Goal: Task Accomplishment & Management: Use online tool/utility

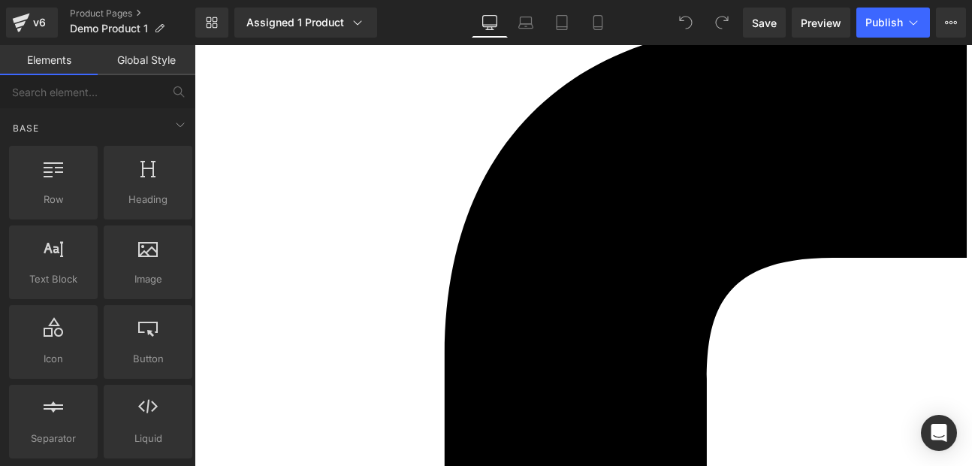
scroll to position [90, 0]
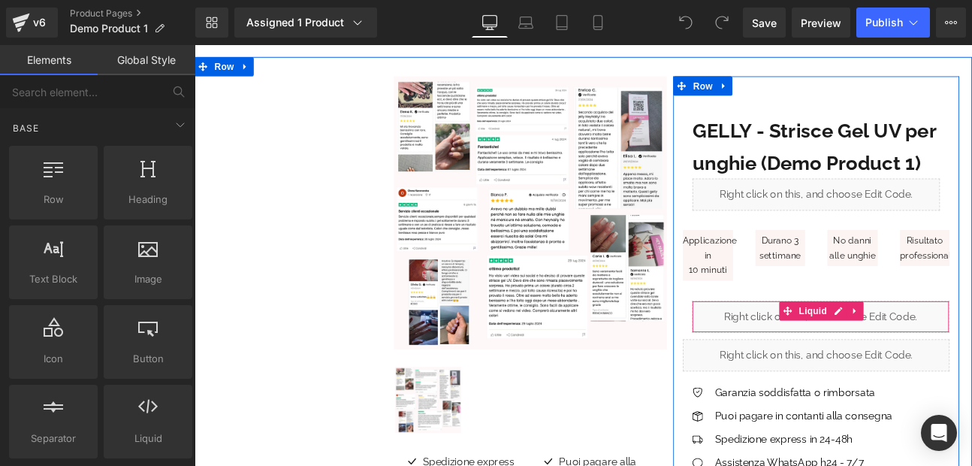
click at [835, 366] on div "Liquid" at bounding box center [926, 363] width 301 height 38
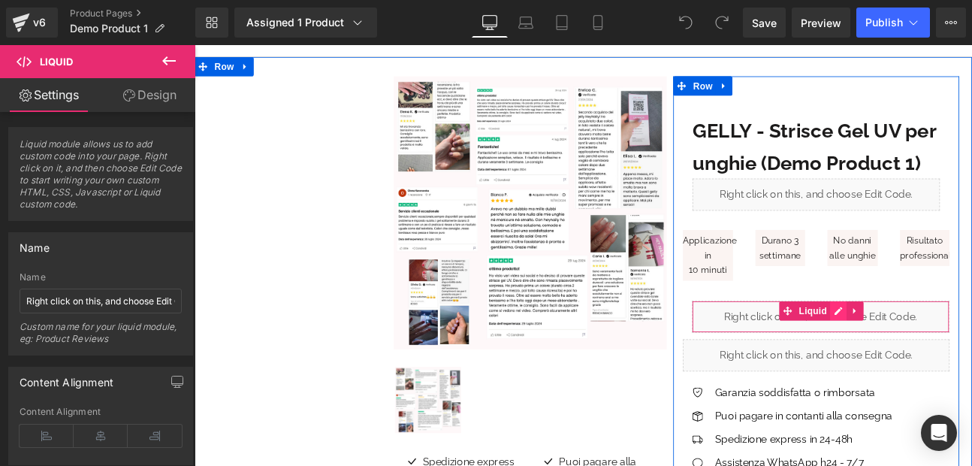
click at [939, 358] on div "Liquid" at bounding box center [926, 363] width 301 height 38
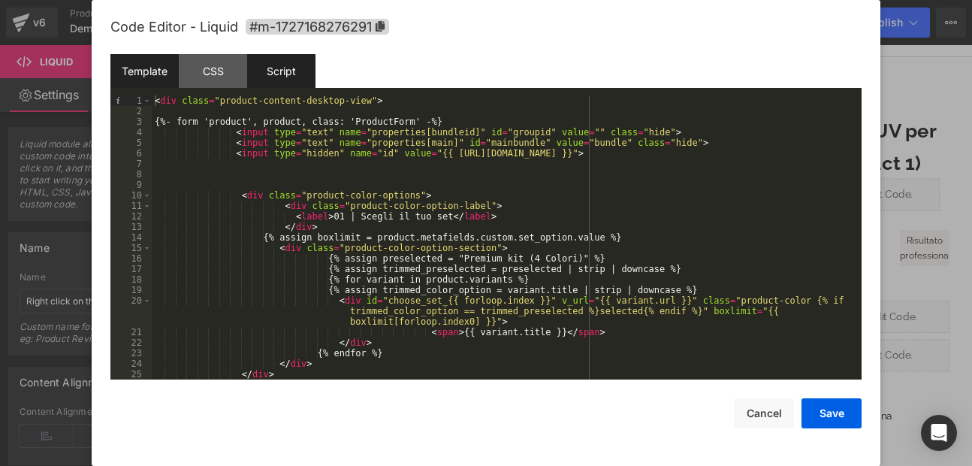
click at [0, 0] on div "Script" at bounding box center [0, 0] width 0 height 0
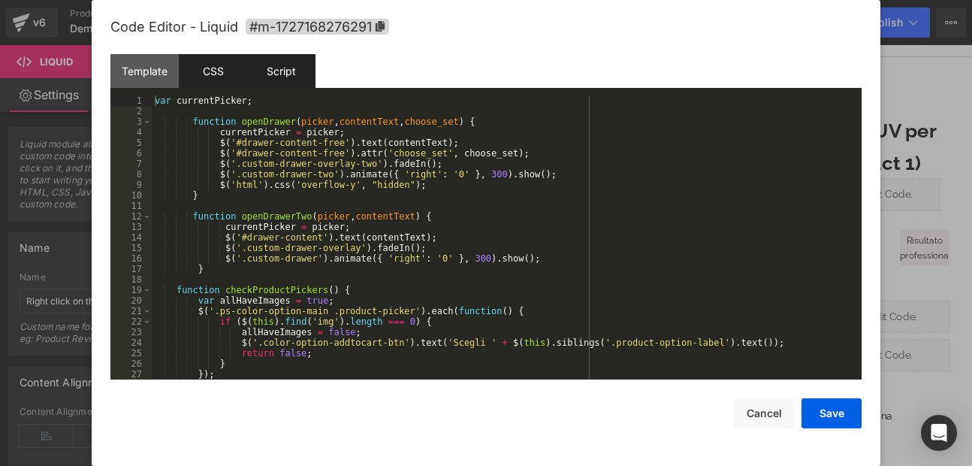
click at [0, 0] on div "CSS" at bounding box center [0, 0] width 0 height 0
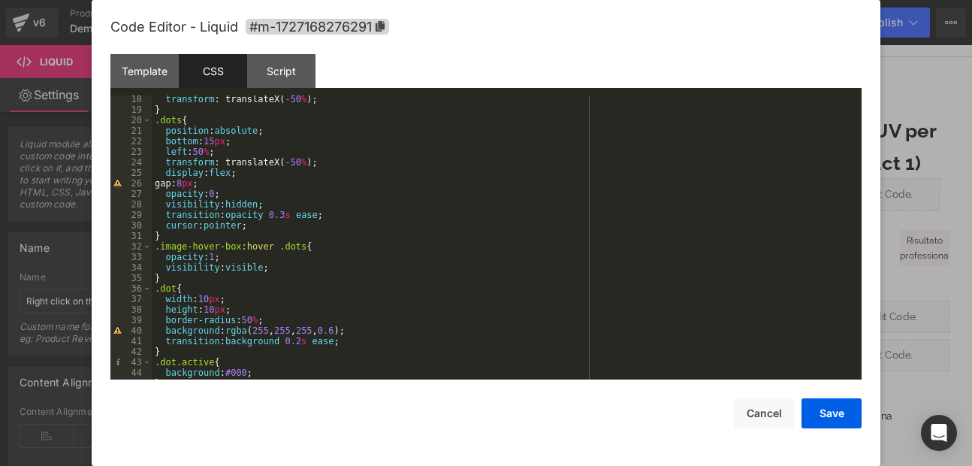
scroll to position [180, 0]
click at [0, 0] on div "transform : translateX( -50 % ); } .dots { position : absolute ; bottom : 15 px…" at bounding box center [0, 0] width 0 height 0
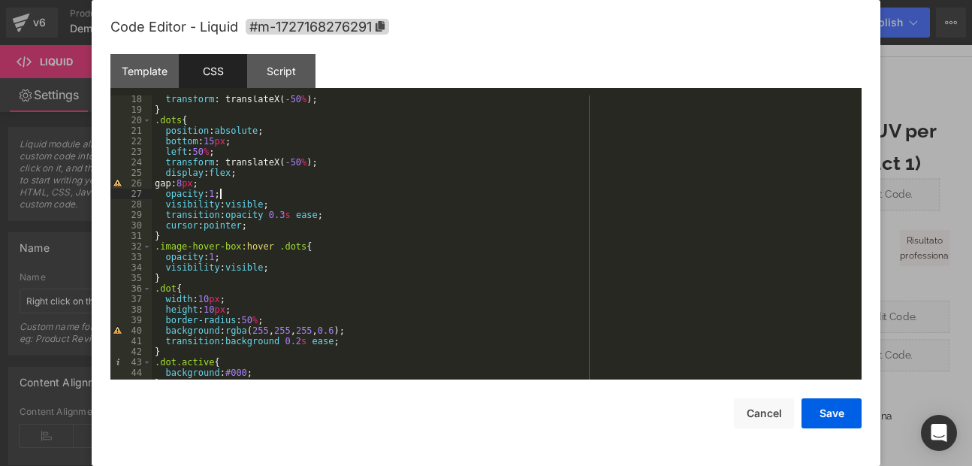
click at [0, 0] on div "transform : translateX( -50 % ); } .dots { position : absolute ; bottom : 15 px…" at bounding box center [0, 0] width 0 height 0
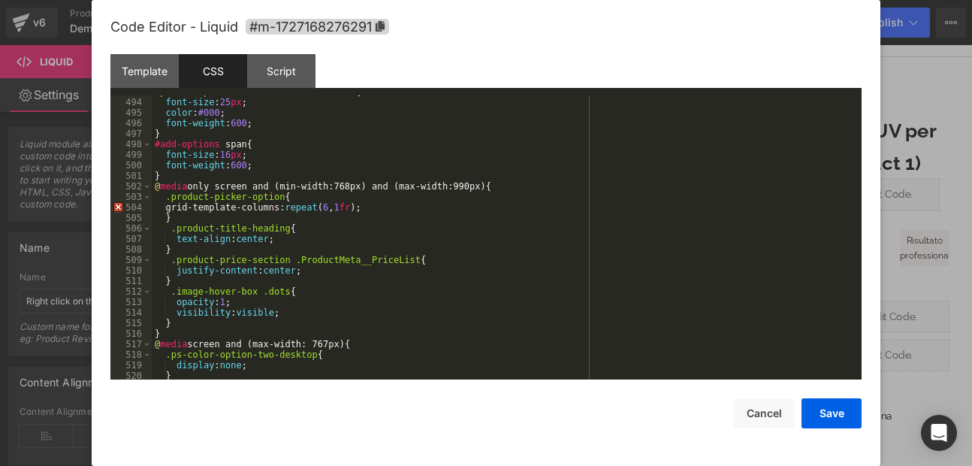
scroll to position [5230, 0]
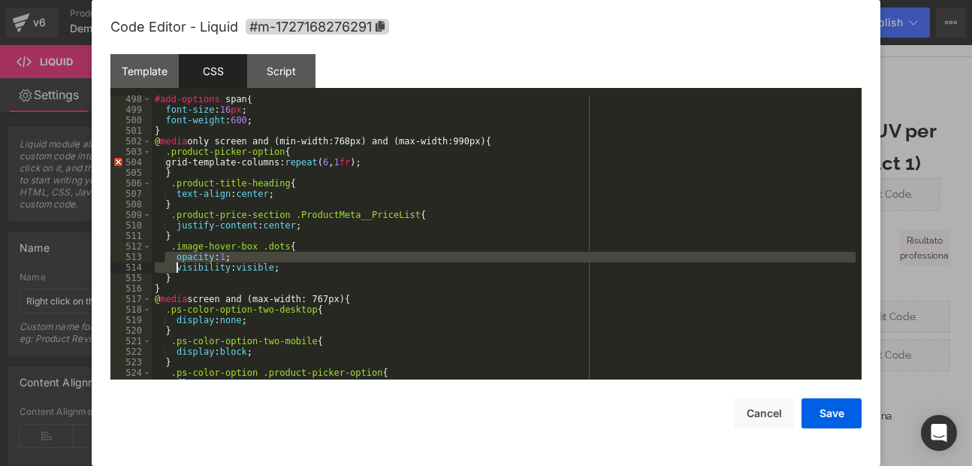
drag, startPoint x: 163, startPoint y: 252, endPoint x: 176, endPoint y: 268, distance: 20.9
click at [0, 0] on div "#add-options span { font-size : 16 px ; font-weight : 600 ; } @ media only scre…" at bounding box center [0, 0] width 0 height 0
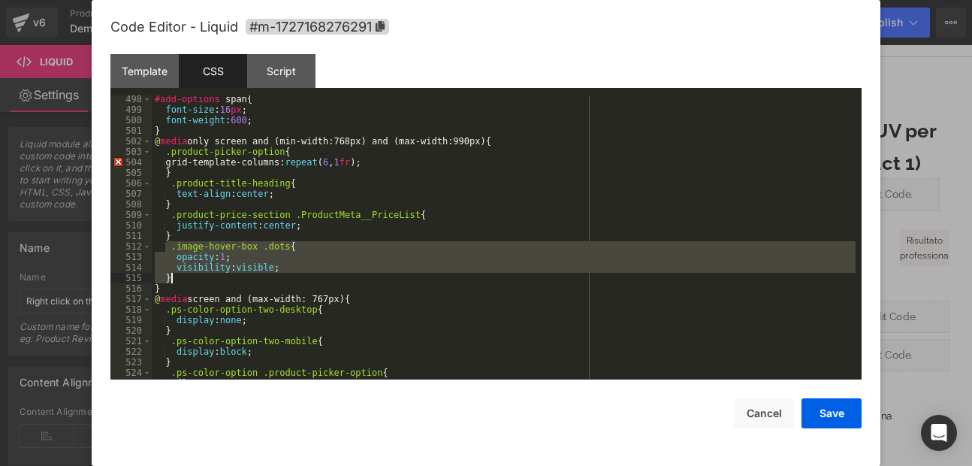
drag, startPoint x: 164, startPoint y: 247, endPoint x: 188, endPoint y: 276, distance: 37.3
click at [0, 0] on div "#add-options span { font-size : 16 px ; font-weight : 600 ; } @ media only scre…" at bounding box center [0, 0] width 0 height 0
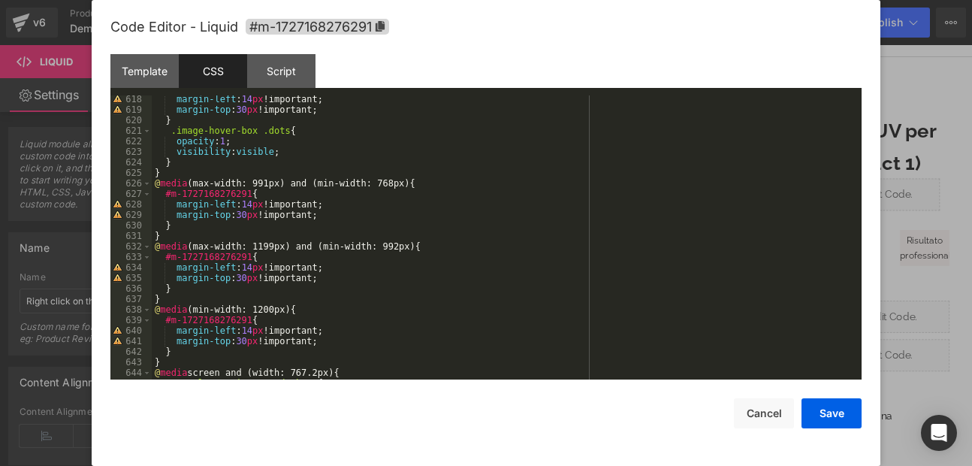
scroll to position [6403, 0]
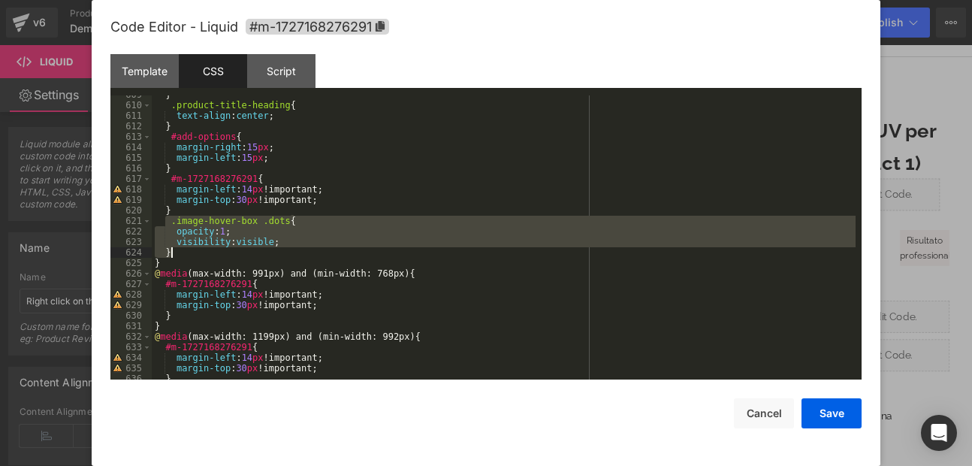
drag, startPoint x: 165, startPoint y: 219, endPoint x: 190, endPoint y: 253, distance: 42.4
click at [0, 0] on div "} .product-title-heading { text-align : center ; } #add-options { margin-right …" at bounding box center [0, 0] width 0 height 0
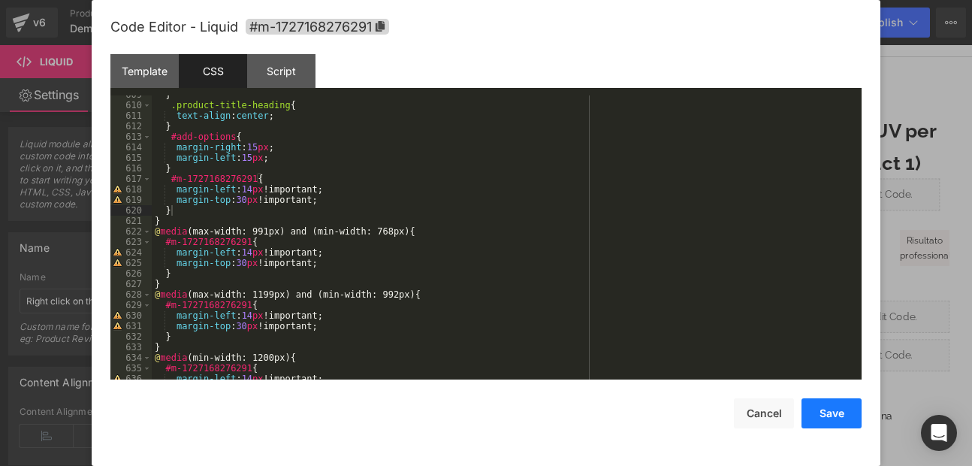
click at [0, 0] on button "Save" at bounding box center [0, 0] width 0 height 0
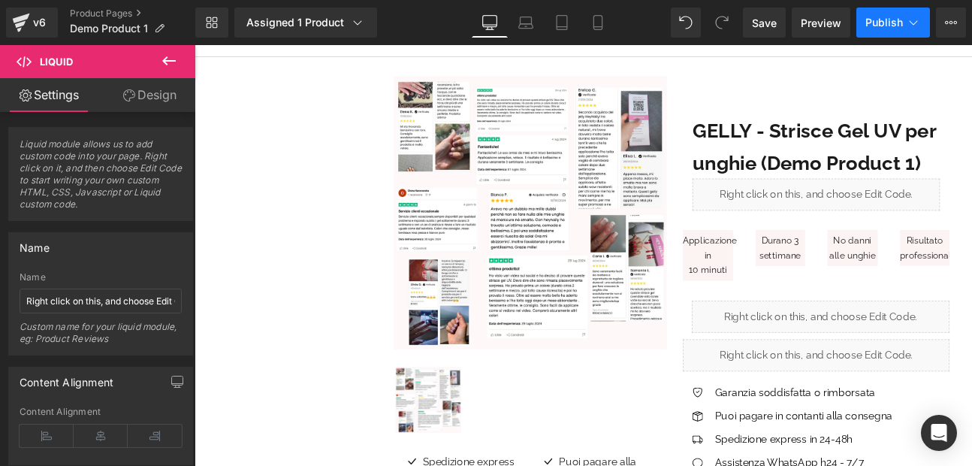
click at [881, 14] on button "Publish" at bounding box center [894, 23] width 74 height 30
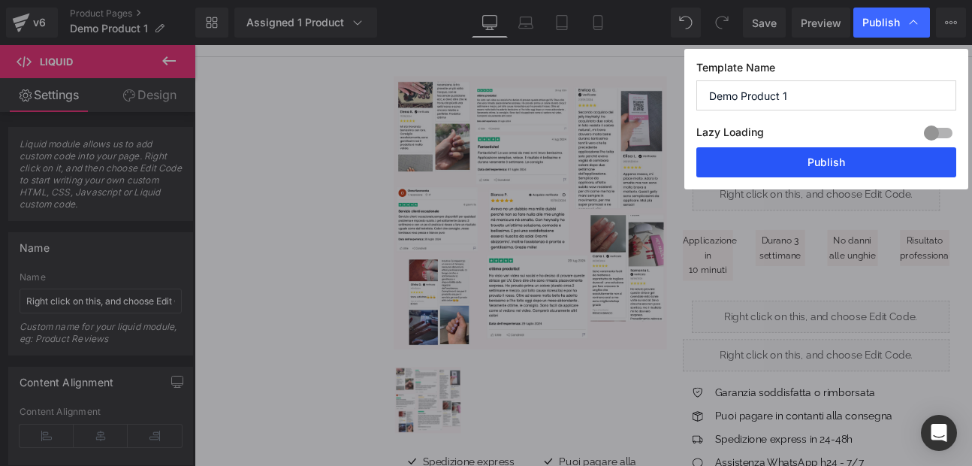
click at [838, 171] on button "Publish" at bounding box center [827, 162] width 260 height 30
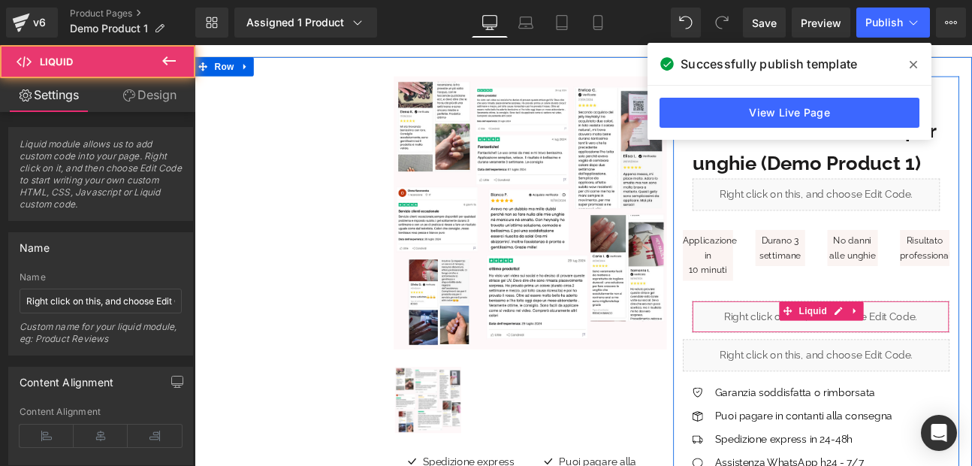
click at [821, 370] on div "Liquid" at bounding box center [926, 363] width 301 height 38
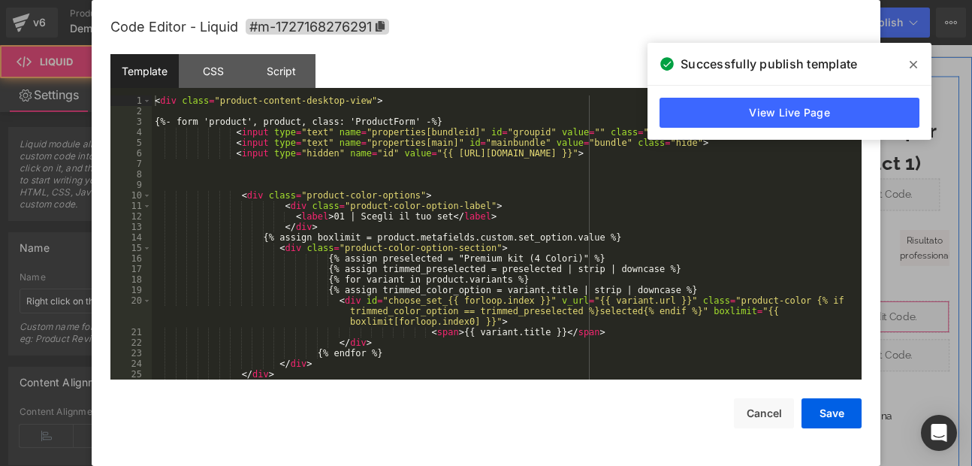
click at [935, 359] on div "Liquid" at bounding box center [926, 363] width 301 height 38
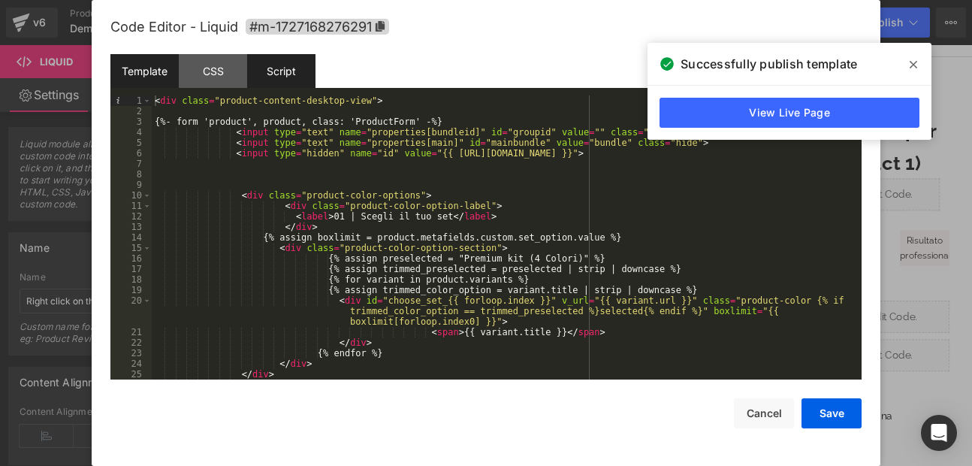
click at [269, 71] on div "Script" at bounding box center [281, 71] width 68 height 34
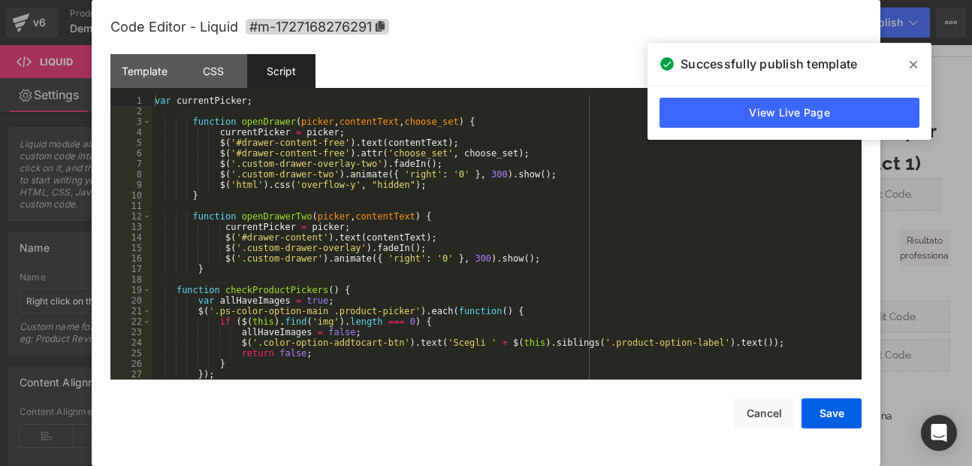
click at [0, 0] on icon at bounding box center [0, 0] width 0 height 0
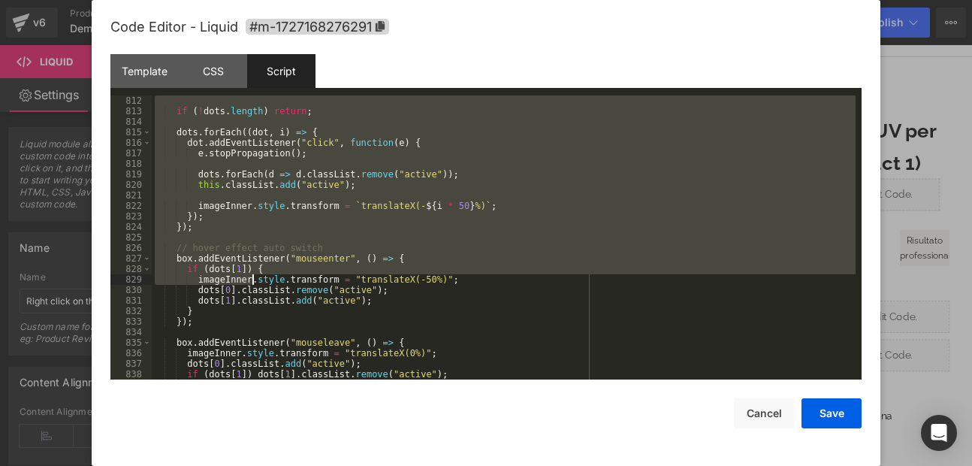
scroll to position [8728, 0]
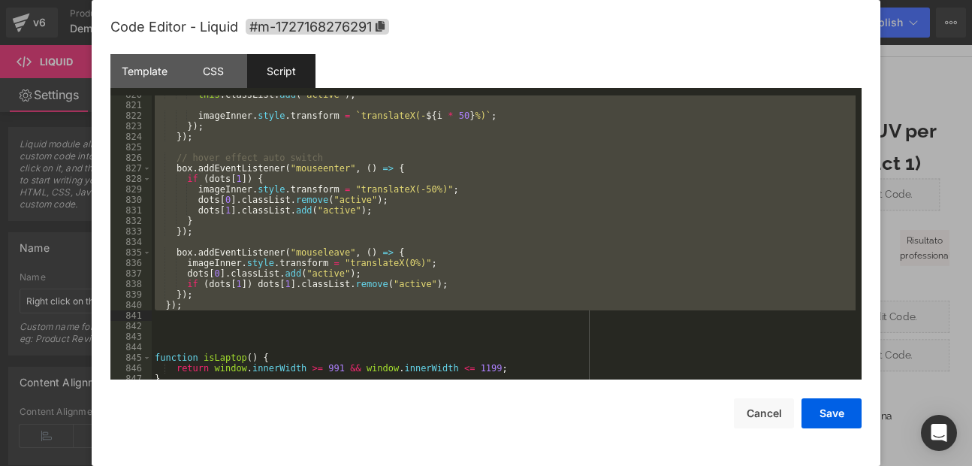
drag, startPoint x: 159, startPoint y: 200, endPoint x: 268, endPoint y: 311, distance: 155.7
click at [0, 0] on div "this . classList . add ( "active" ) ; imageInner . style . transform = ` transl…" at bounding box center [0, 0] width 0 height 0
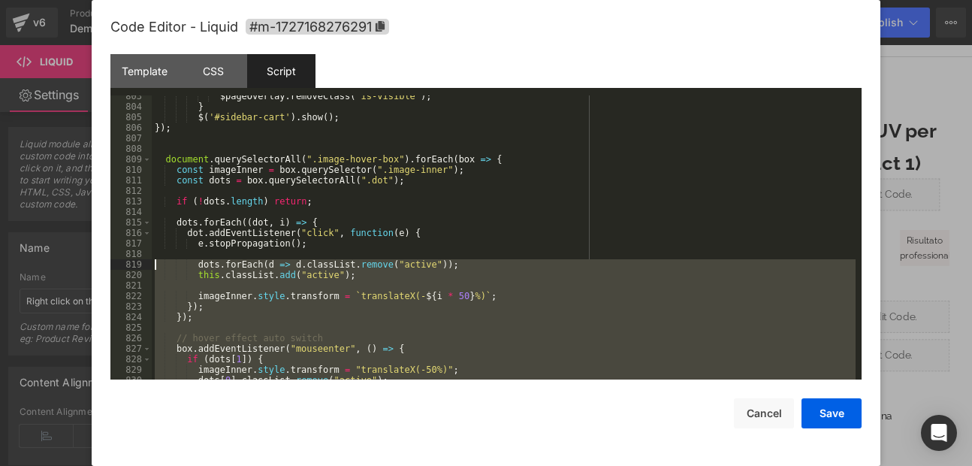
scroll to position [8502, 0]
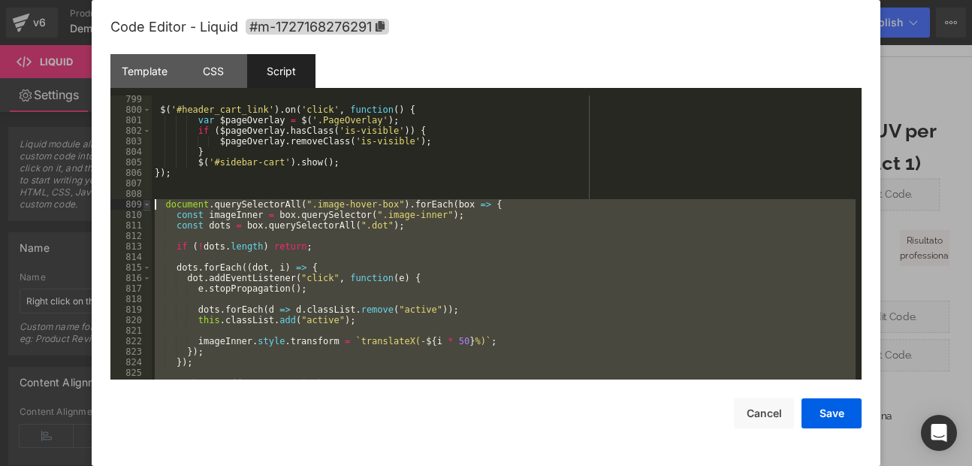
drag, startPoint x: 201, startPoint y: 313, endPoint x: 144, endPoint y: 206, distance: 121.7
click at [144, 206] on pre "799 800 801 802 803 804 805 806 807 808 809 810 811 812 813 814 815 816 817 818…" at bounding box center [485, 237] width 751 height 284
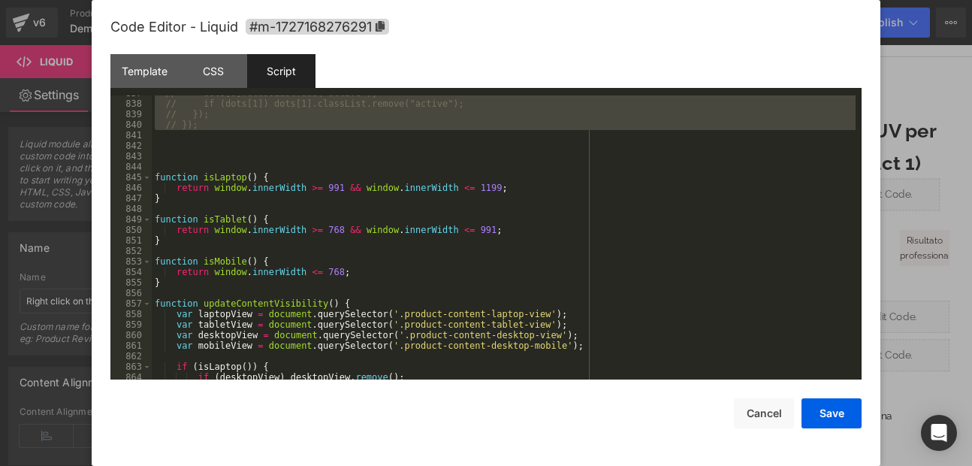
scroll to position [8863, 0]
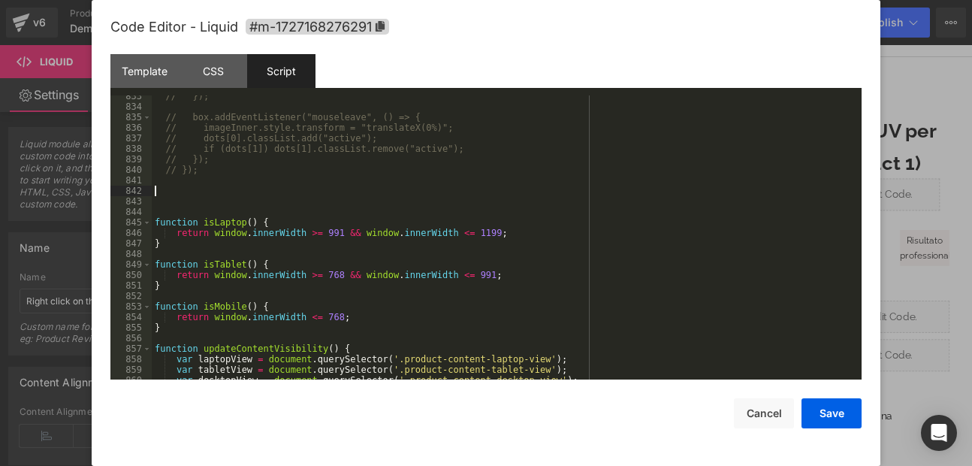
click at [0, 0] on div "// }); // box.addEventListener("mouseleave", () => { // imageInner.style.transf…" at bounding box center [0, 0] width 0 height 0
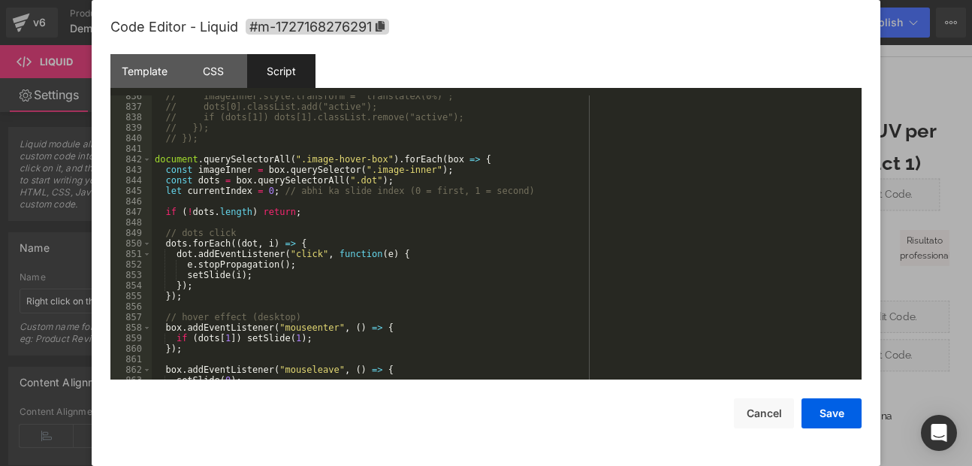
scroll to position [8850, 0]
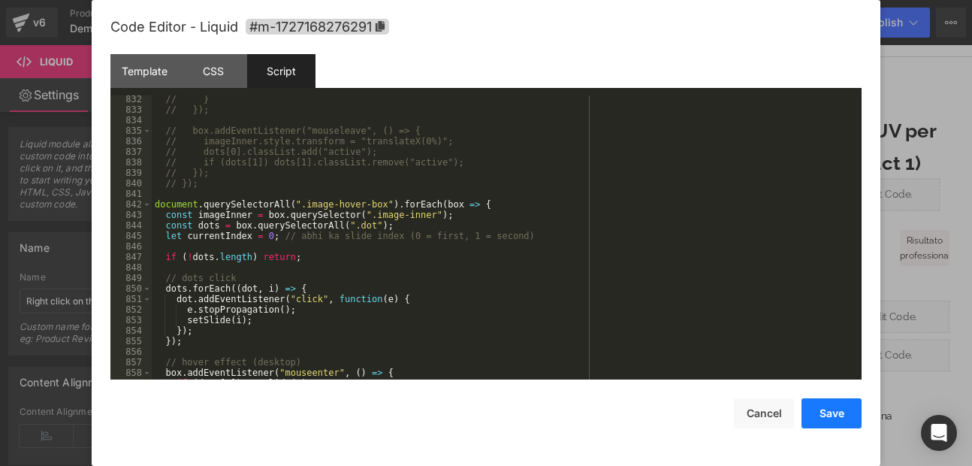
click at [0, 0] on button "Save" at bounding box center [0, 0] width 0 height 0
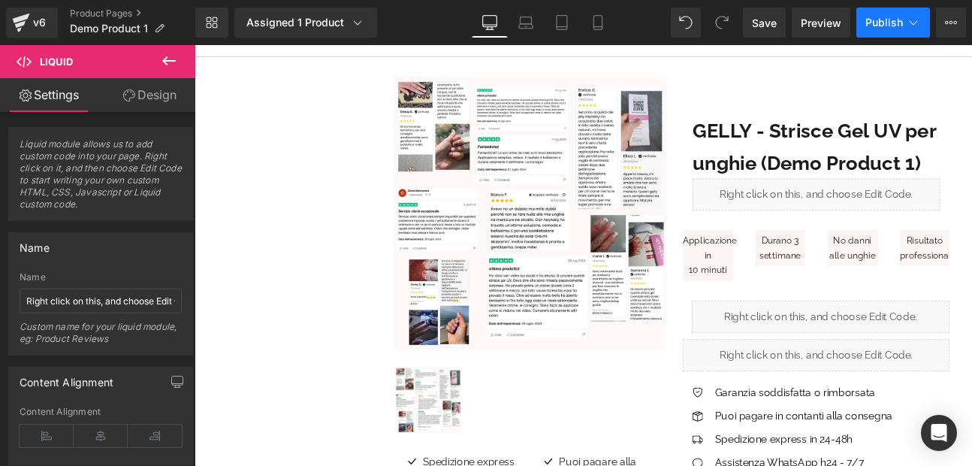
click at [878, 26] on span "Publish" at bounding box center [885, 23] width 38 height 12
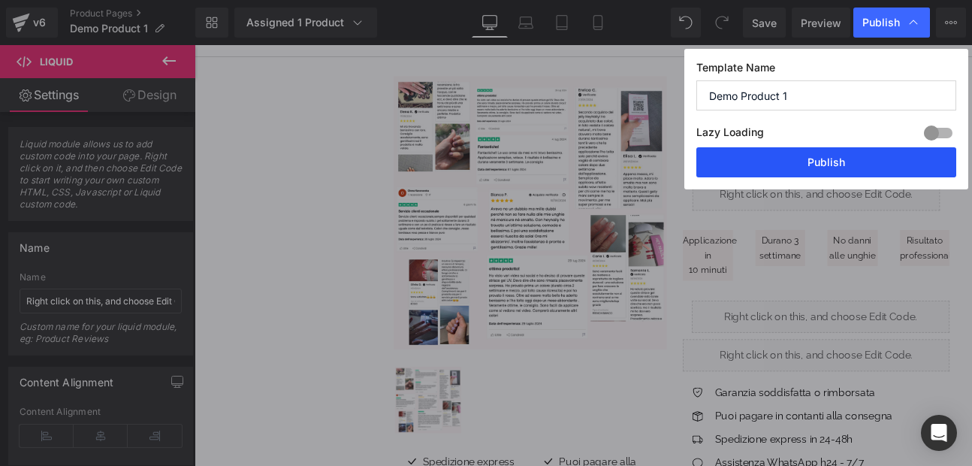
click at [0, 0] on button "Publish" at bounding box center [0, 0] width 0 height 0
